Goal: Obtain resource: Obtain resource

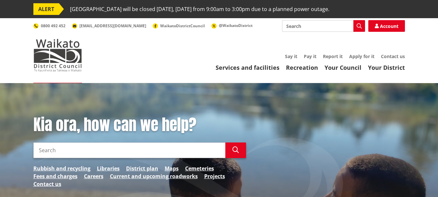
click at [303, 26] on input "Search" at bounding box center [323, 26] width 83 height 12
type input "rates rebater"
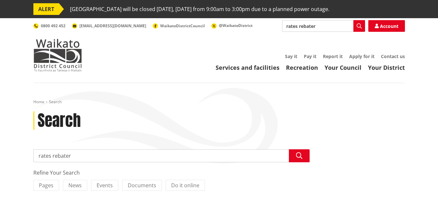
click at [318, 27] on input "rates rebater" at bounding box center [323, 26] width 83 height 12
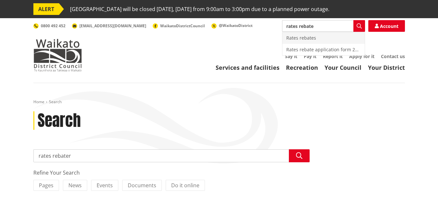
click at [309, 36] on div "Rates rebates" at bounding box center [323, 38] width 82 height 12
type input "Rates rebates"
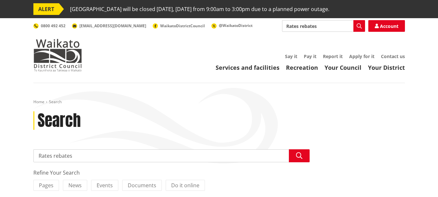
click at [330, 26] on input "Rates rebates" at bounding box center [323, 26] width 83 height 12
type input "Rates rebates 2024 2025"
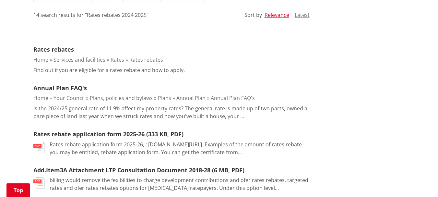
scroll to position [192, 0]
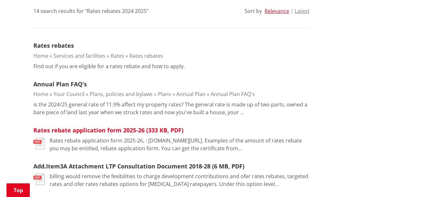
click at [77, 129] on link "Rates rebate application form 2025-26 (333 KB, PDF)" at bounding box center [108, 130] width 150 height 8
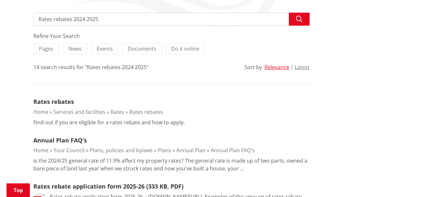
scroll to position [151, 0]
